Goal: Communication & Community: Share content

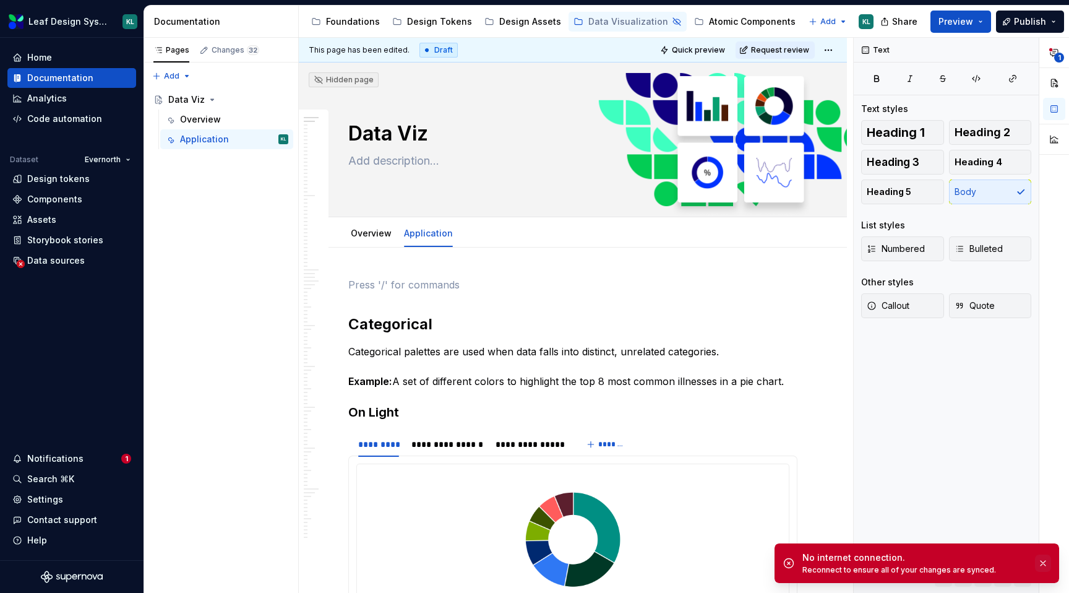
click at [1049, 565] on button "button" at bounding box center [1043, 562] width 16 height 17
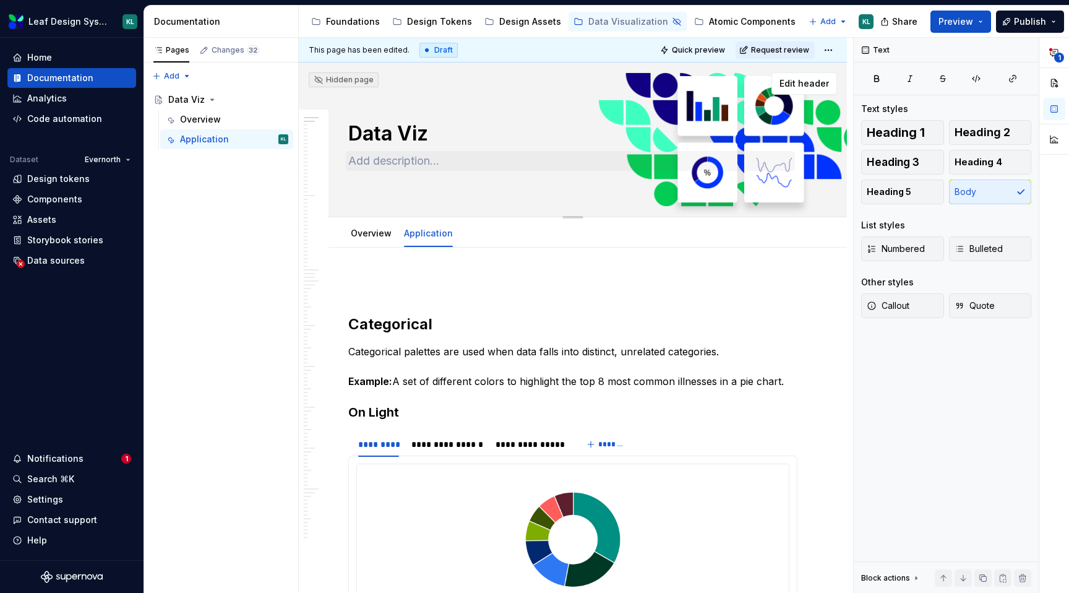
type textarea "*"
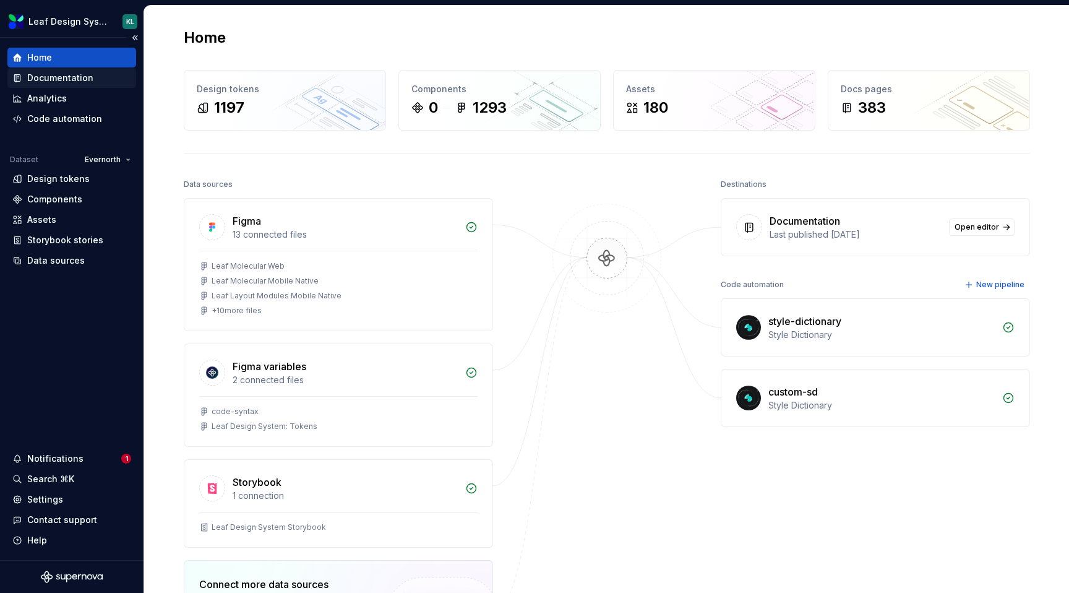
click at [45, 81] on div "Documentation" at bounding box center [60, 78] width 66 height 12
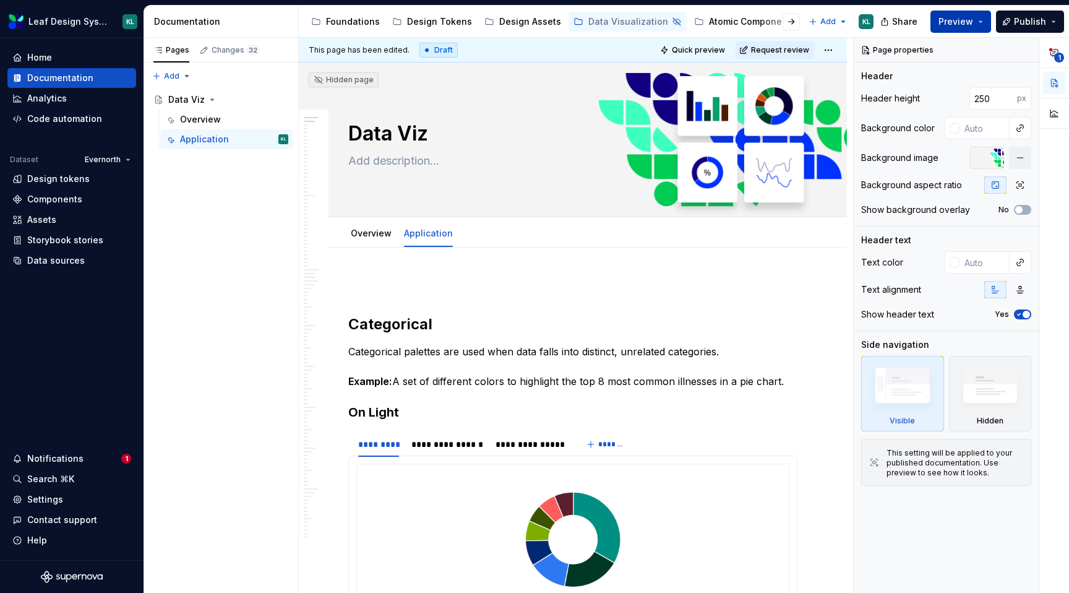
click at [988, 27] on button "Preview" at bounding box center [960, 22] width 61 height 22
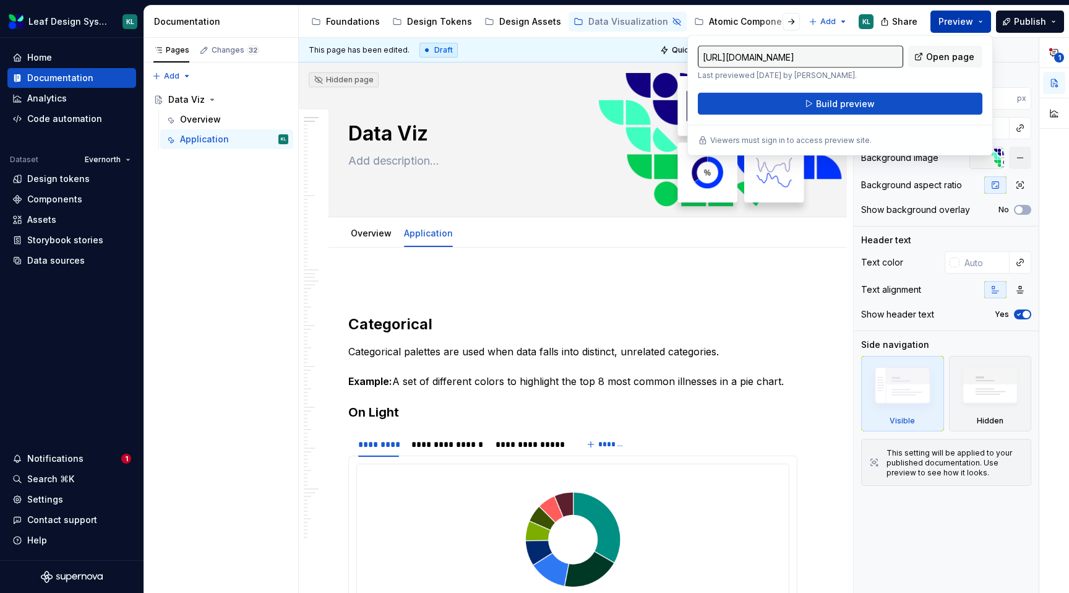
click at [959, 24] on span "Preview" at bounding box center [955, 21] width 35 height 12
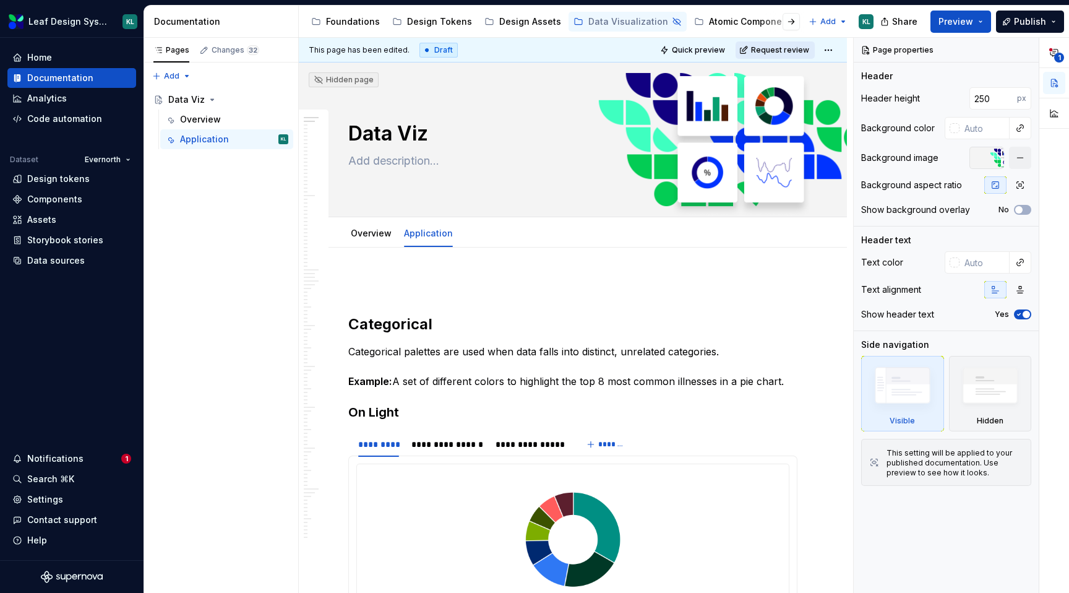
click at [790, 52] on span "Request review" at bounding box center [780, 50] width 58 height 10
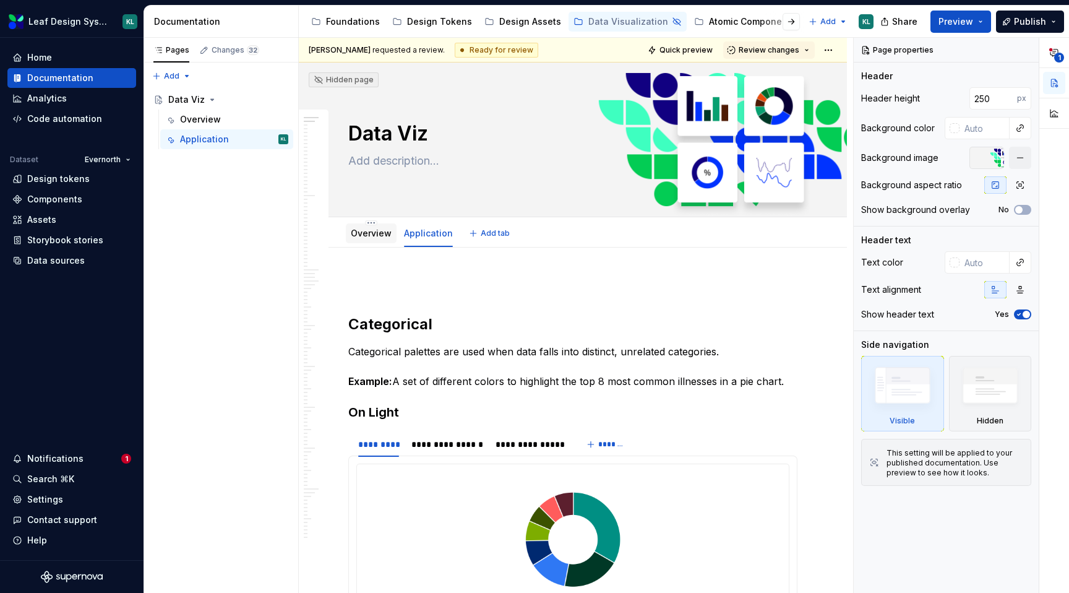
click at [376, 232] on link "Overview" at bounding box center [371, 233] width 41 height 11
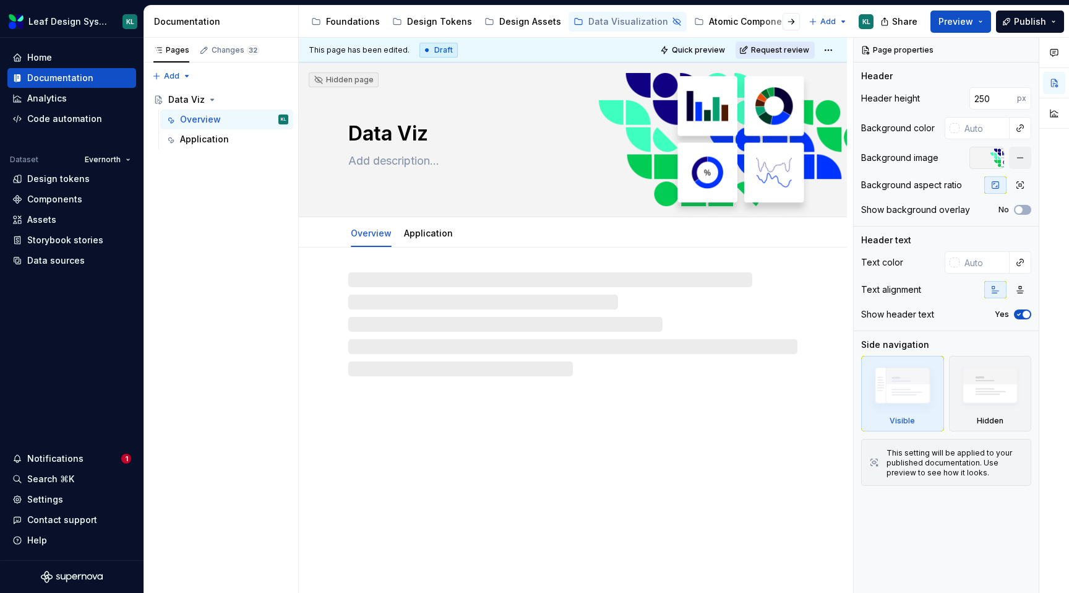
click at [785, 51] on span "Request review" at bounding box center [780, 50] width 58 height 10
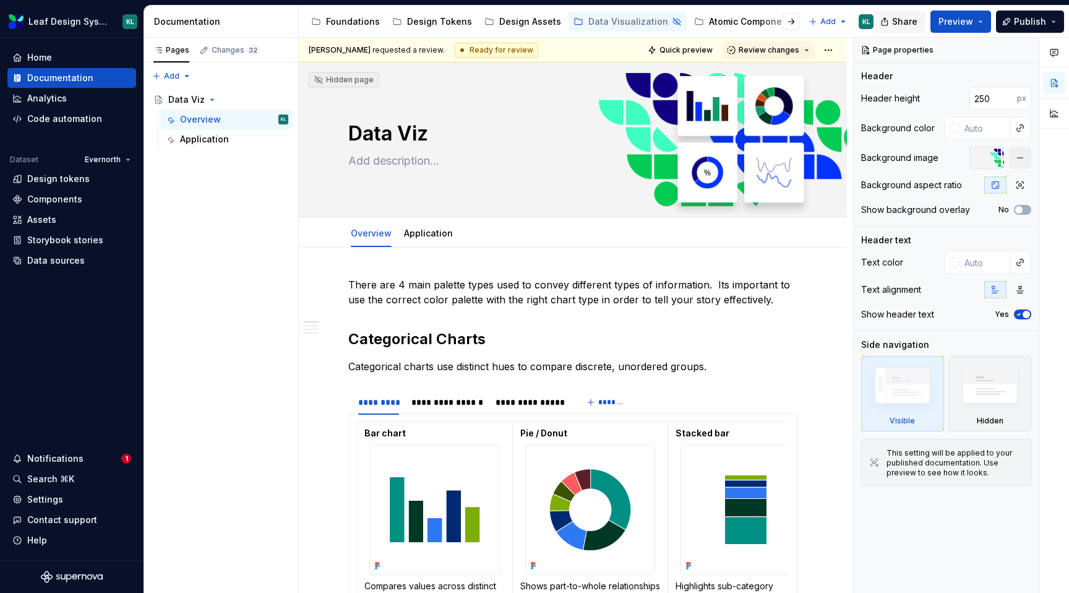
click at [909, 20] on span "Share" at bounding box center [904, 21] width 25 height 12
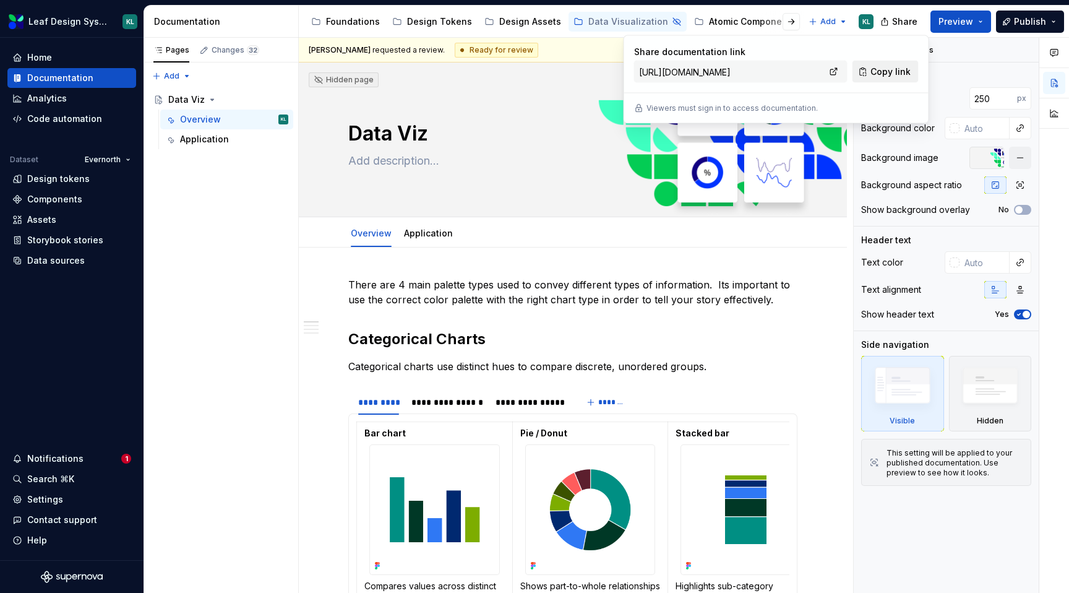
click at [877, 77] on span "Copy link" at bounding box center [890, 72] width 40 height 12
click at [884, 66] on span "Copy link" at bounding box center [890, 72] width 40 height 12
click at [442, 239] on div "Application" at bounding box center [428, 233] width 49 height 12
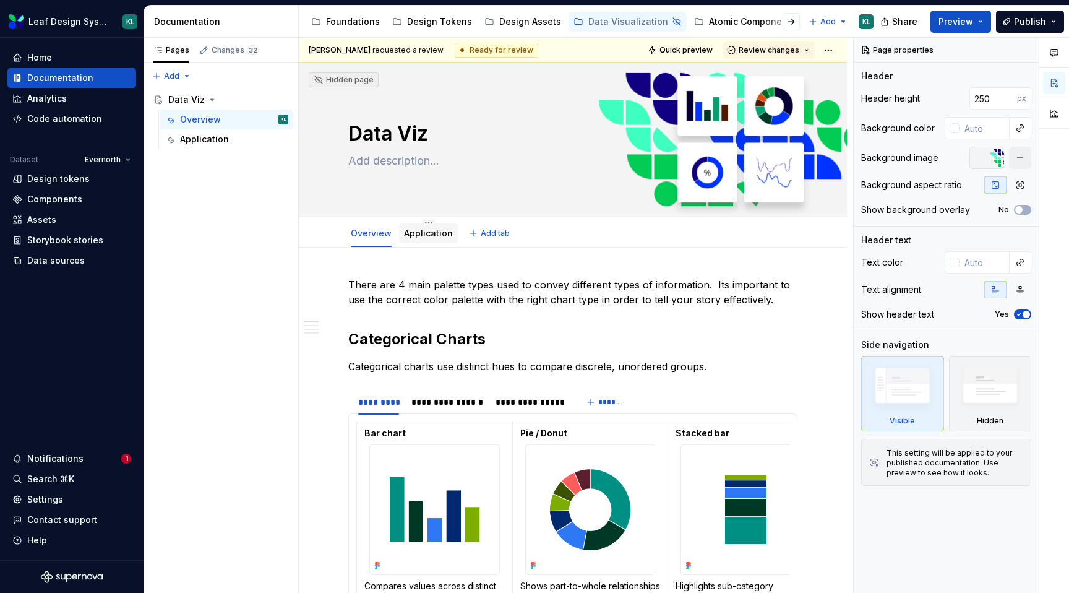
click at [434, 234] on link "Application" at bounding box center [428, 233] width 49 height 11
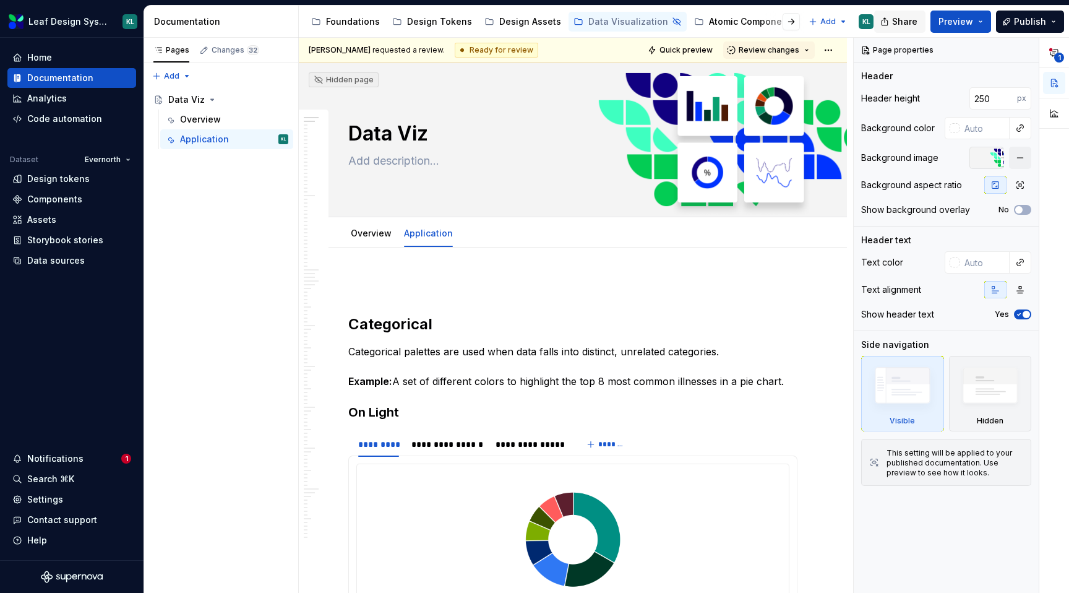
click at [900, 22] on span "Share" at bounding box center [904, 21] width 25 height 12
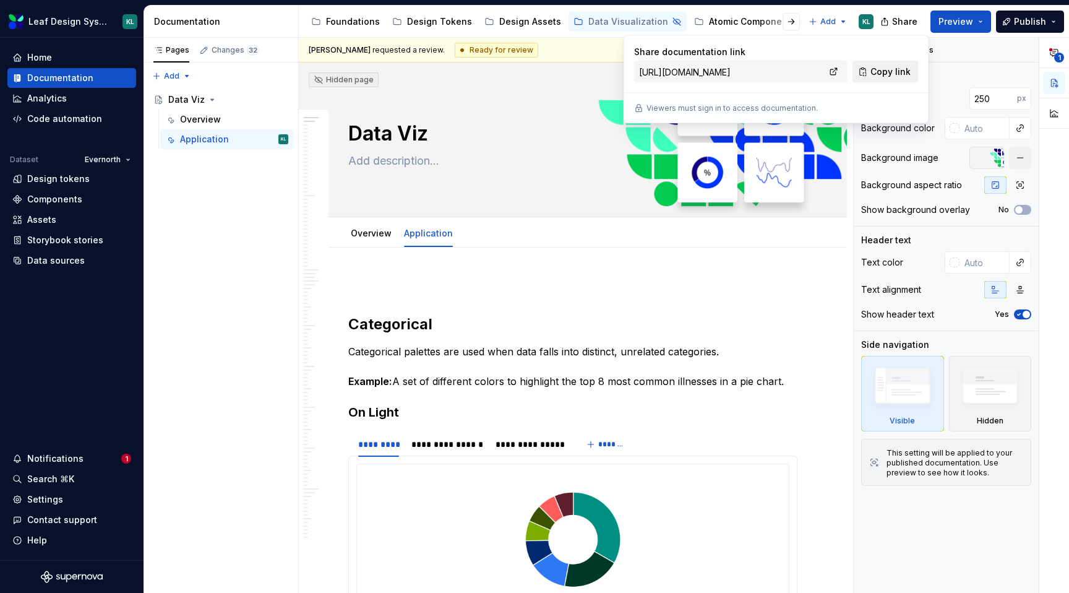
click at [871, 75] on span "Copy link" at bounding box center [890, 72] width 40 height 12
type textarea "*"
